Goal: Information Seeking & Learning: Learn about a topic

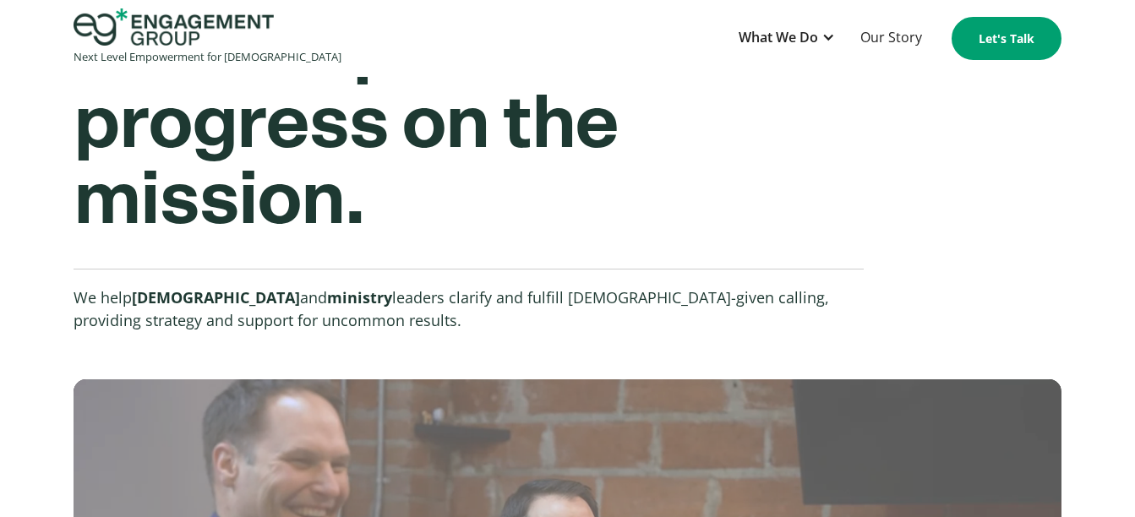
scroll to position [169, 0]
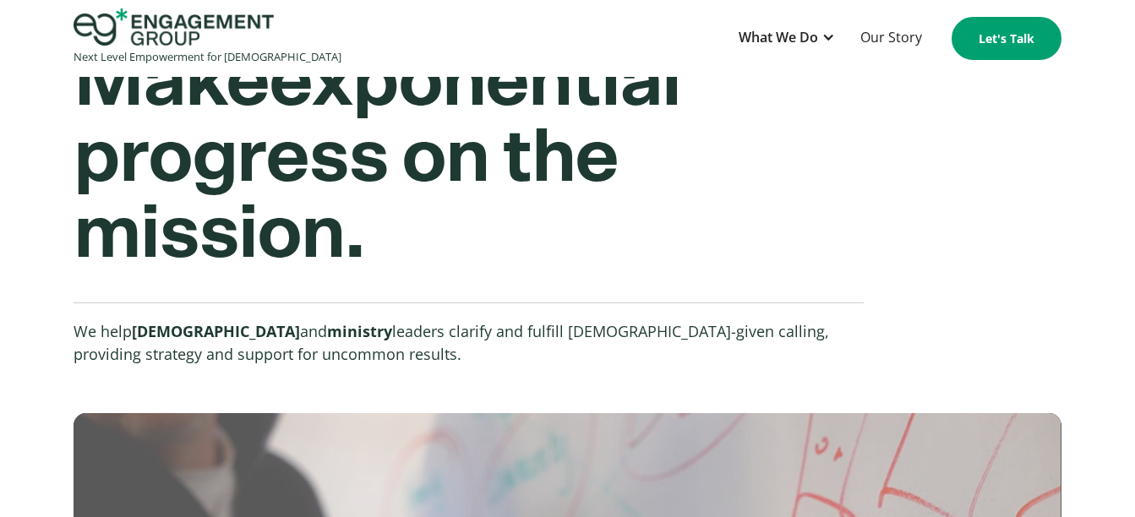
click at [207, 25] on img "home" at bounding box center [174, 26] width 200 height 37
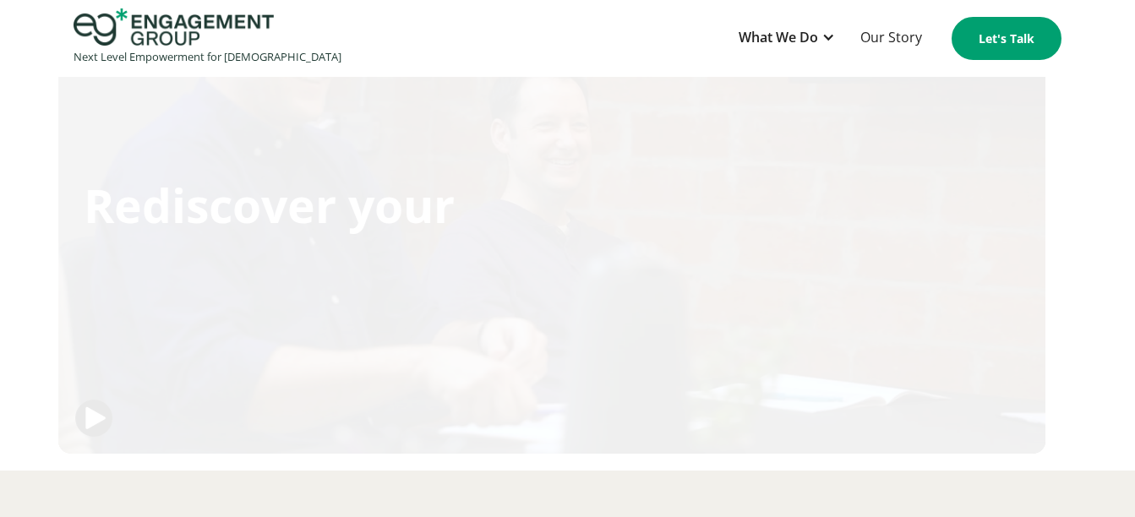
scroll to position [710, 0]
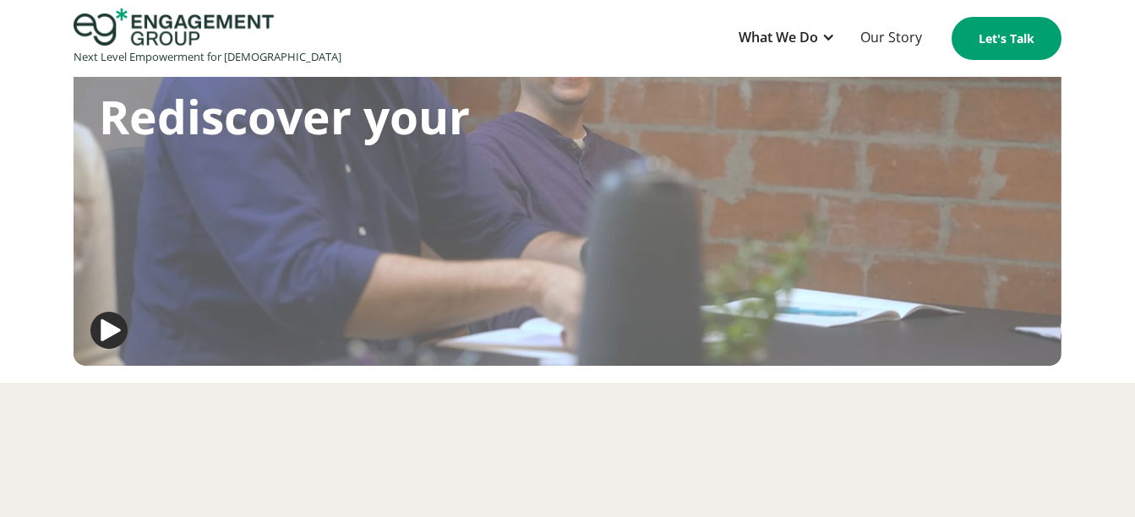
click at [110, 349] on img "button" at bounding box center [108, 330] width 37 height 37
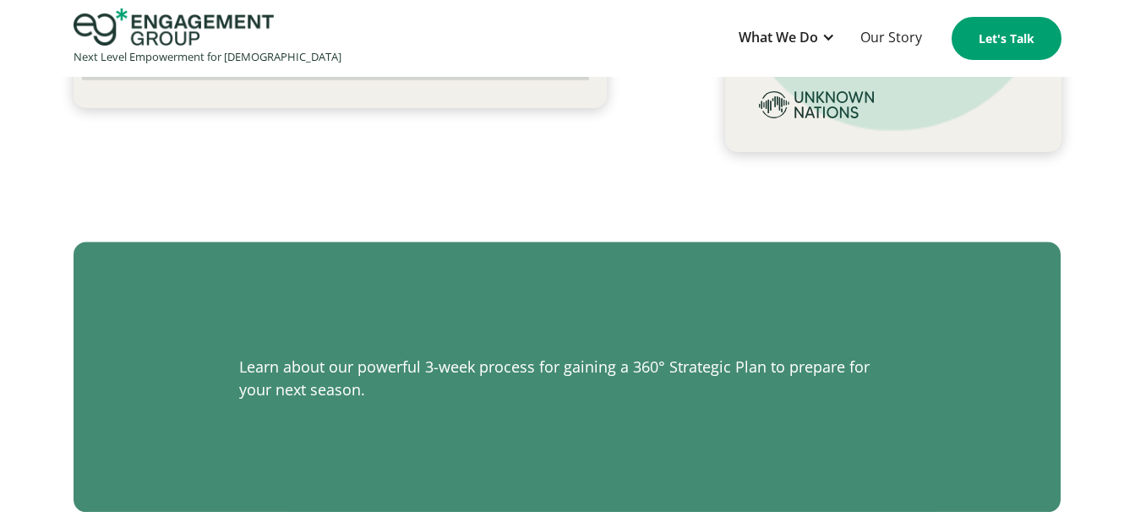
scroll to position [2705, 0]
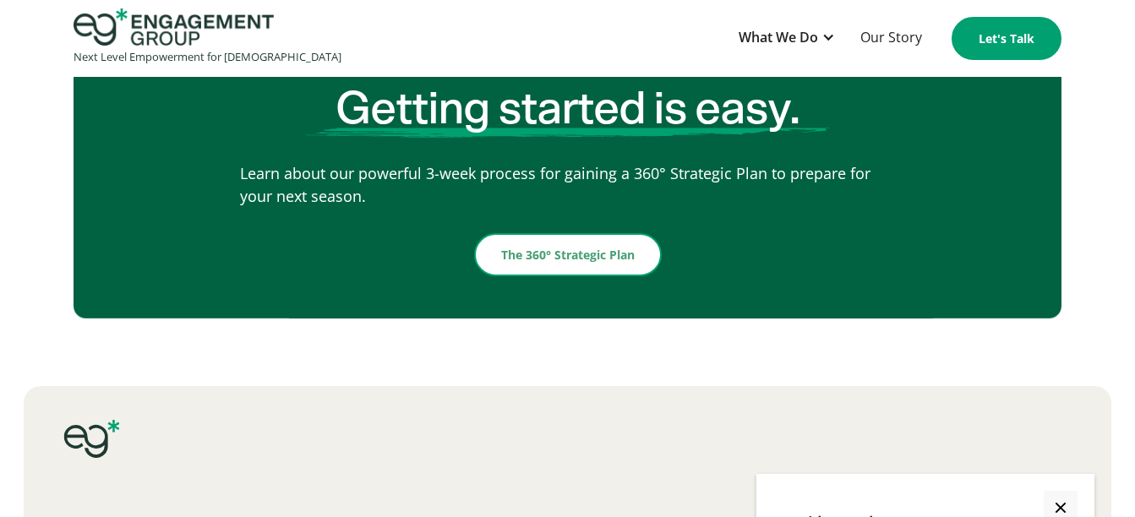
click at [558, 276] on link "The 360° Strategic Plan" at bounding box center [568, 254] width 188 height 43
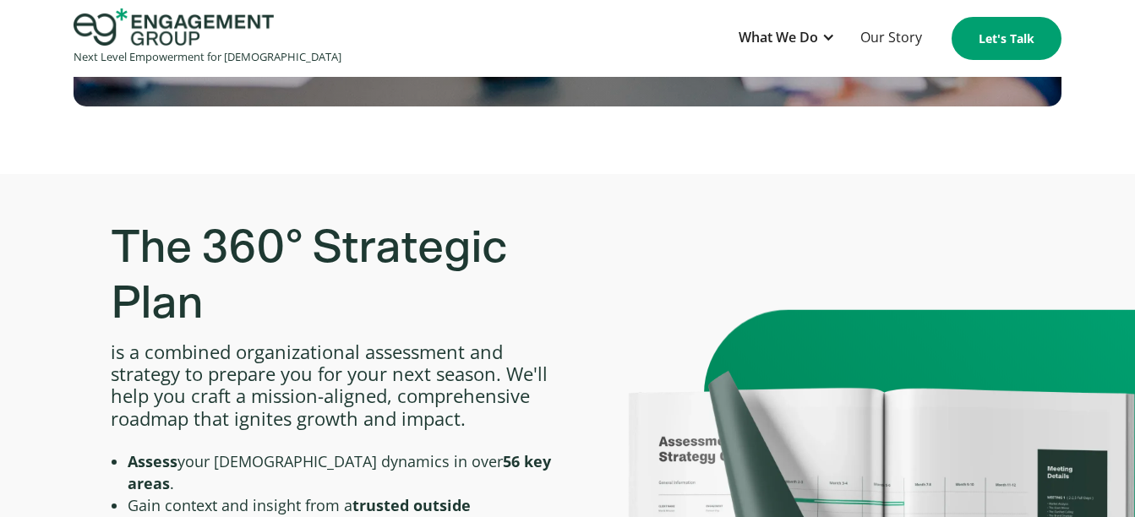
scroll to position [19, 0]
